Goal: Task Accomplishment & Management: Use online tool/utility

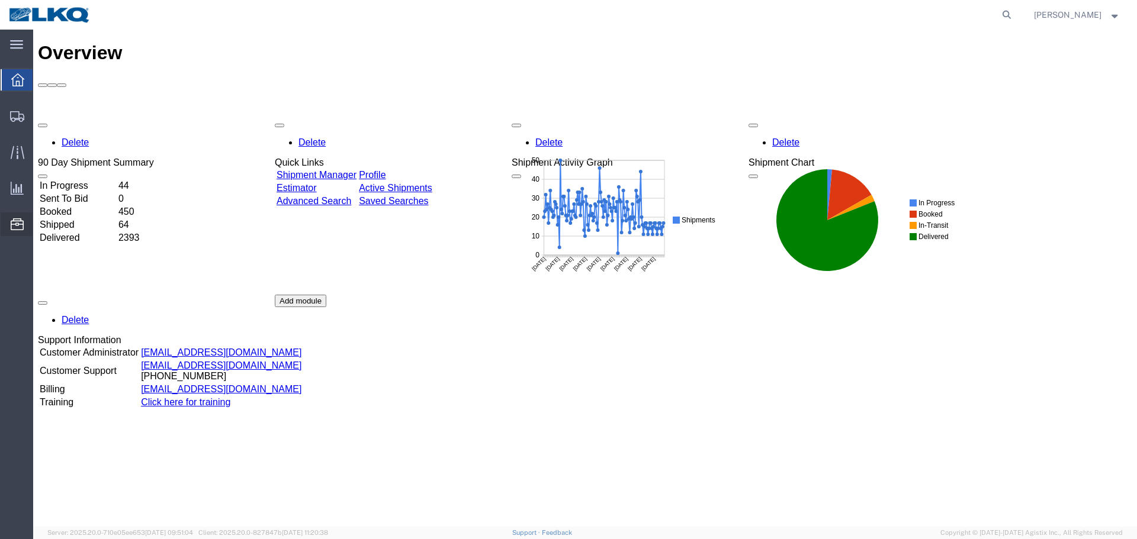
click at [0, 0] on span "Location Appointment" at bounding box center [0, 0] width 0 height 0
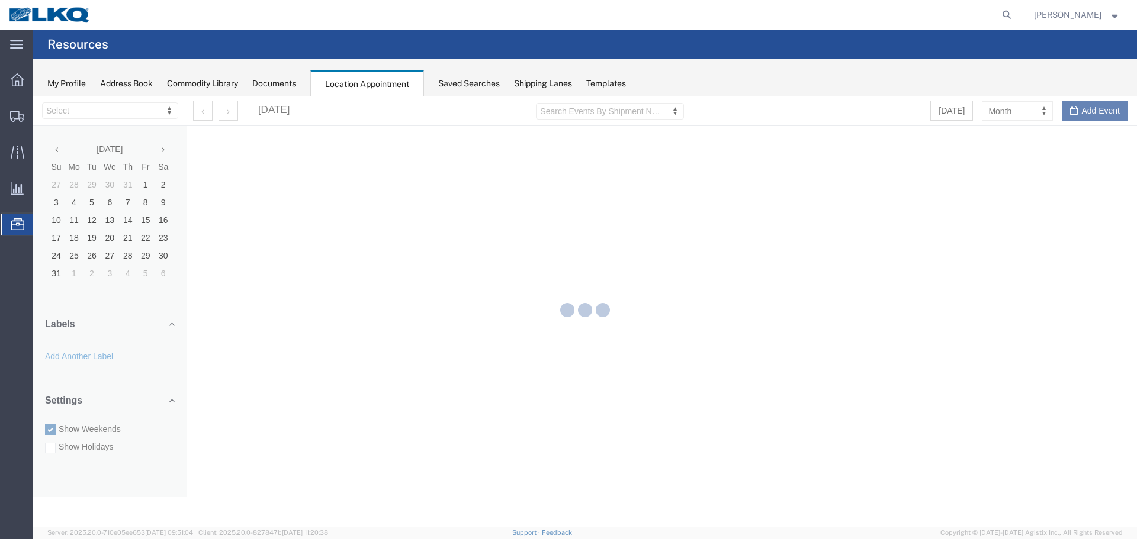
select select "27634"
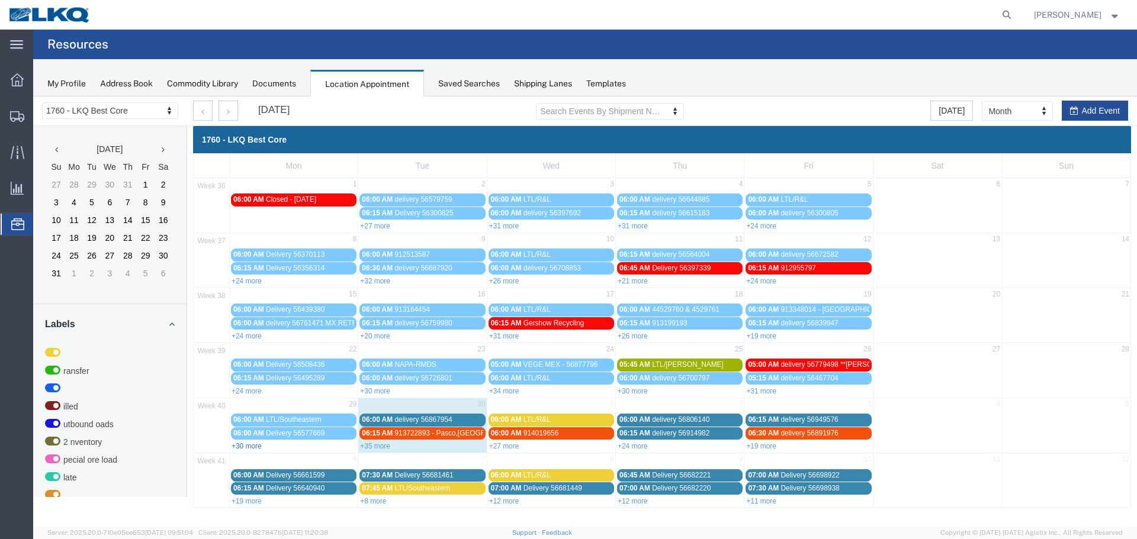
click at [240, 446] on link "+30 more" at bounding box center [246, 446] width 30 height 8
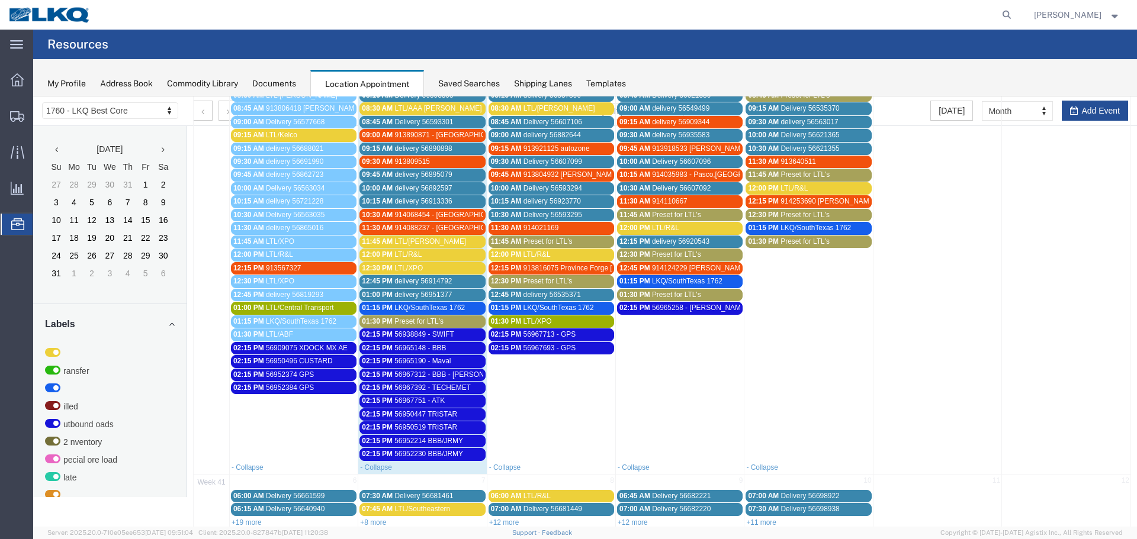
scroll to position [460, 0]
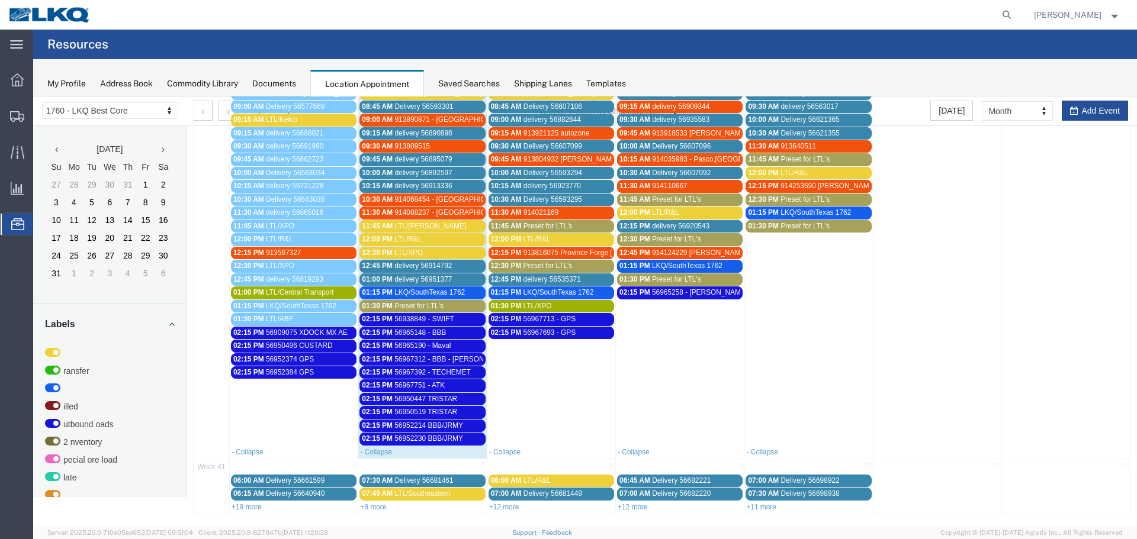
click at [440, 409] on span "56950519 TRISTAR" at bounding box center [425, 412] width 63 height 8
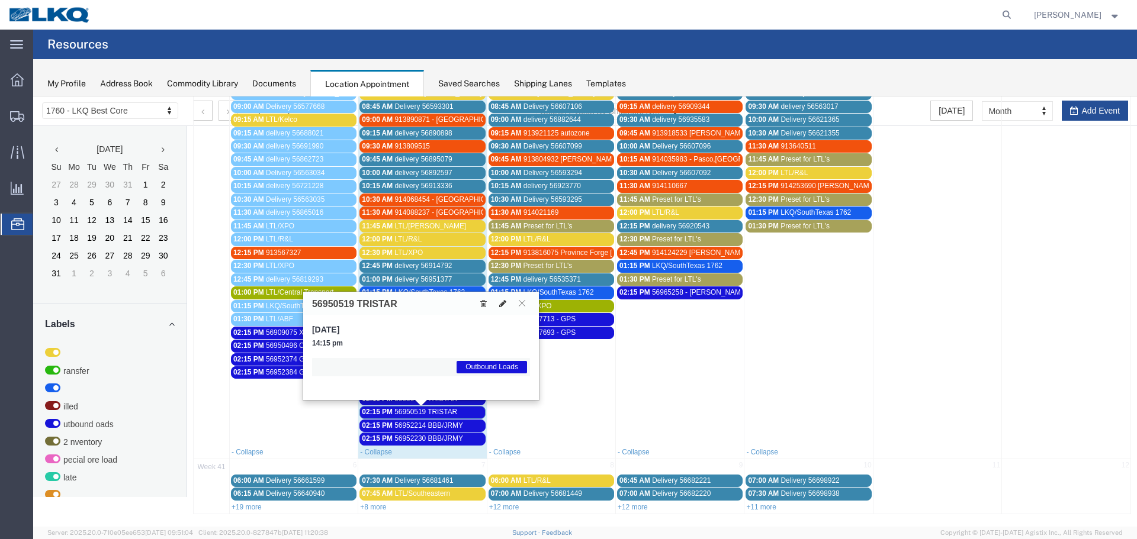
click at [505, 304] on icon at bounding box center [502, 304] width 7 height 8
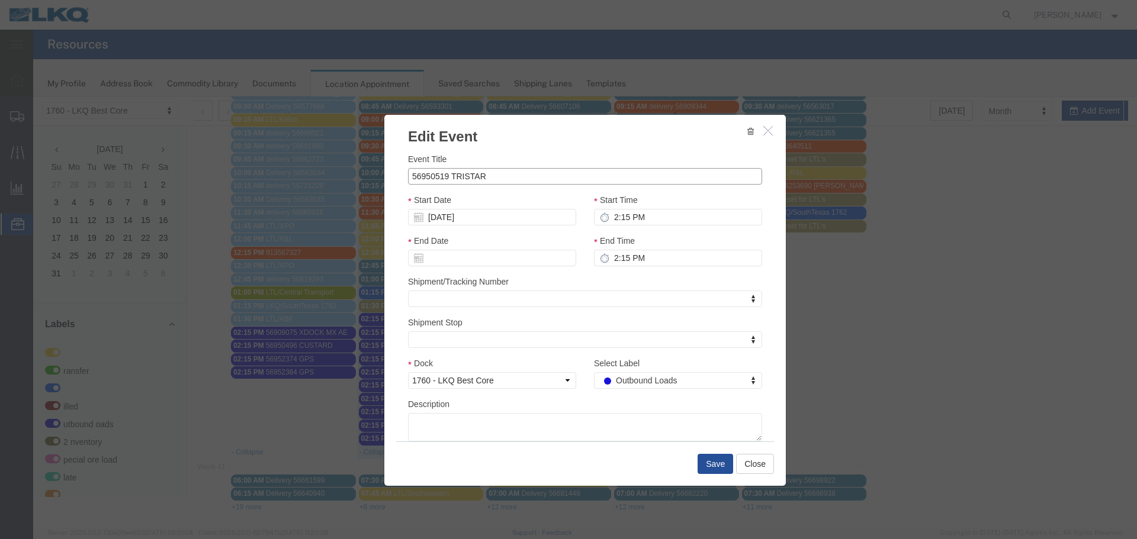
click at [458, 181] on input "56950519 TRISTAR" at bounding box center [585, 176] width 354 height 17
type input "56950519 CUSTARD"
click at [698, 461] on button "Save" at bounding box center [715, 464] width 36 height 20
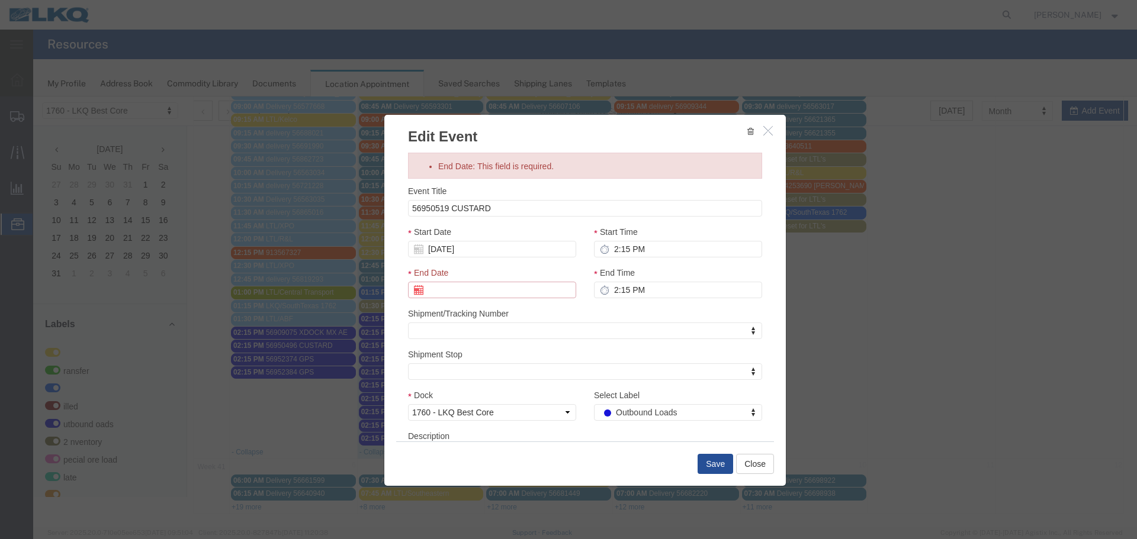
click at [477, 288] on input "End Date: This field is required." at bounding box center [492, 290] width 168 height 17
click at [458, 284] on input "End Date: This field is required." at bounding box center [492, 290] width 168 height 17
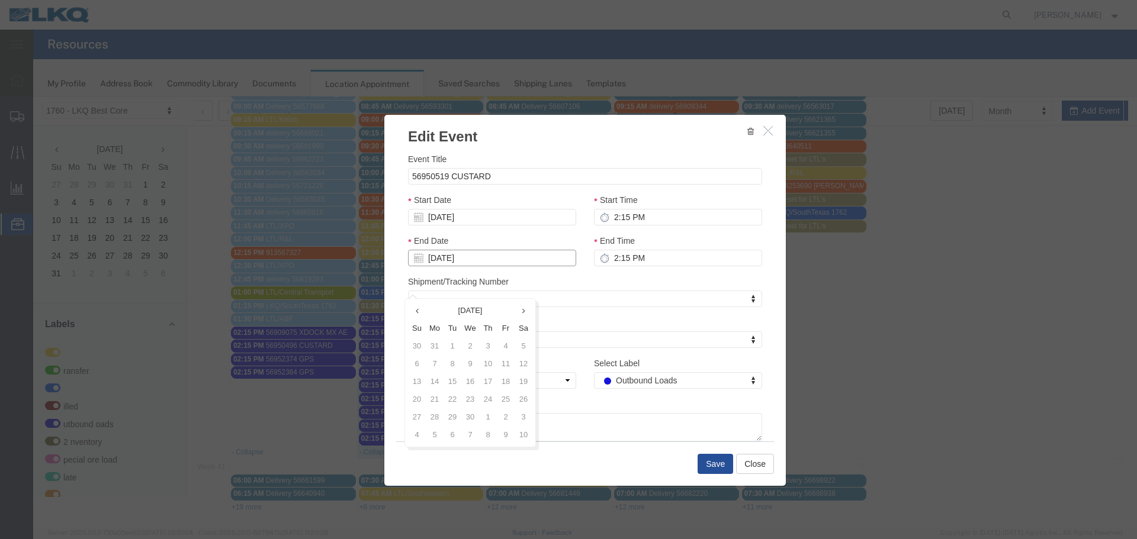
type input "[DATE]"
click at [596, 271] on div "End Time 2:15 PM" at bounding box center [678, 254] width 186 height 41
click at [704, 463] on button "Save" at bounding box center [715, 464] width 36 height 20
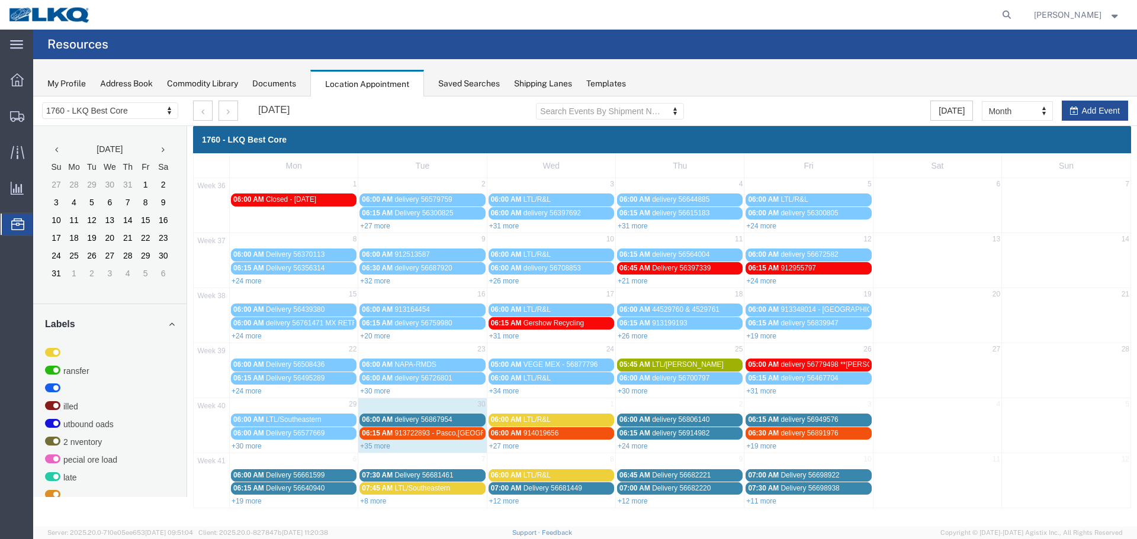
scroll to position [0, 0]
drag, startPoint x: 383, startPoint y: 448, endPoint x: 400, endPoint y: 409, distance: 41.9
click at [383, 448] on link "+35 more" at bounding box center [375, 446] width 30 height 8
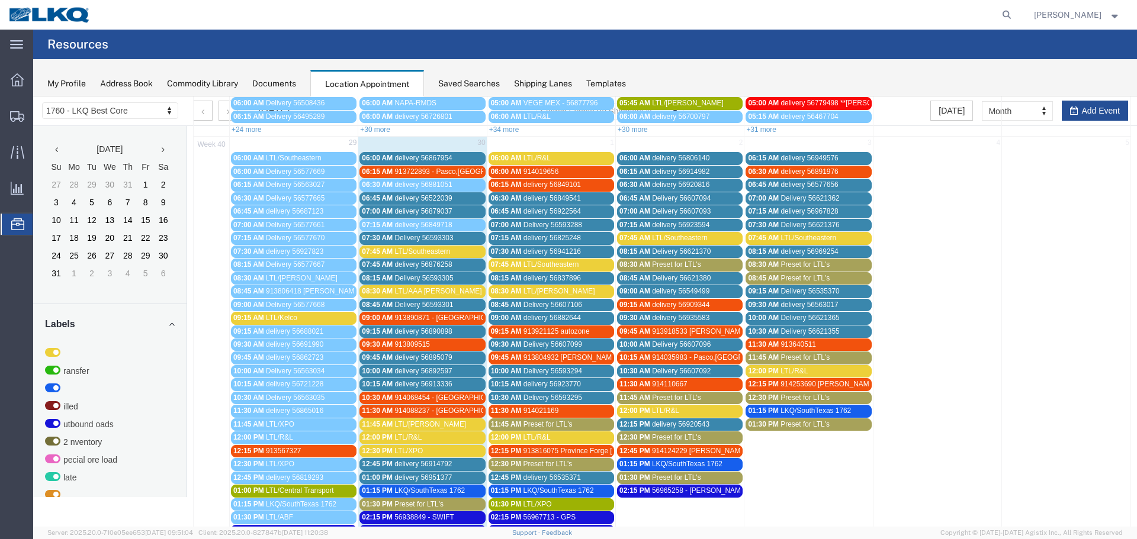
scroll to position [282, 0]
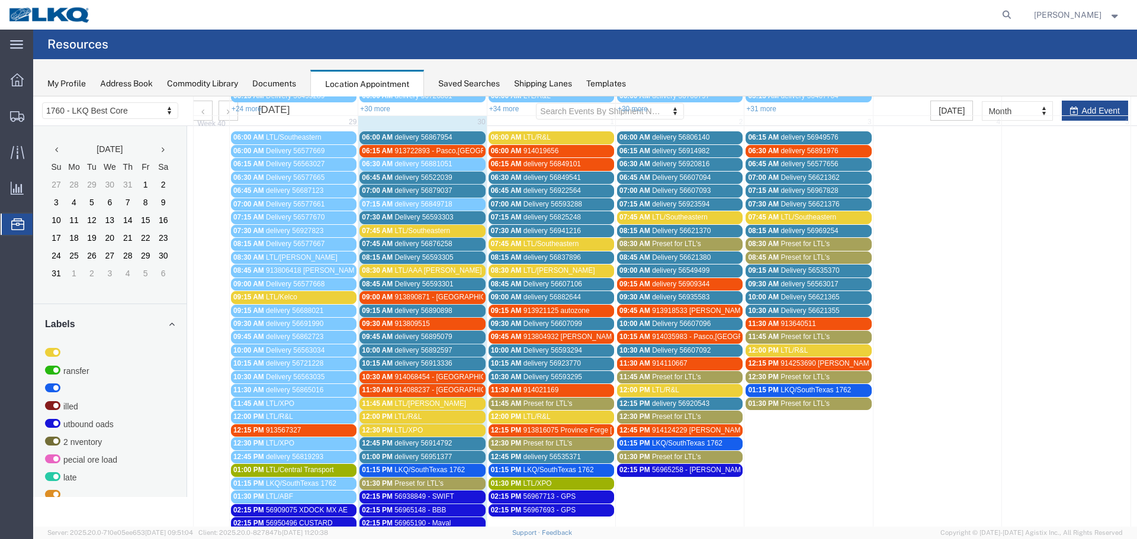
click at [425, 134] on span "delivery 56867954" at bounding box center [422, 137] width 57 height 8
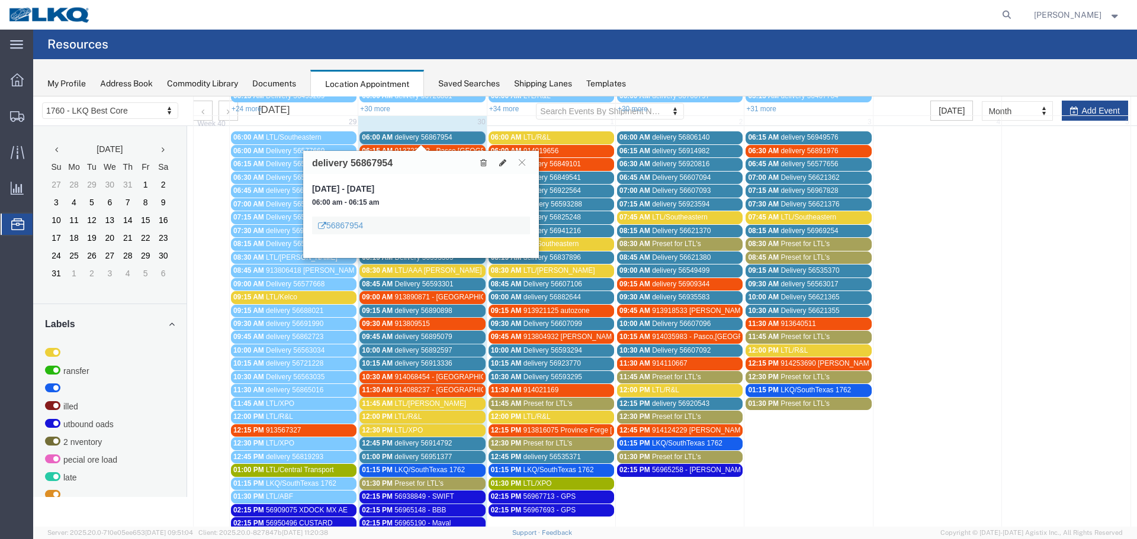
click at [369, 164] on h3 "delivery 56867954" at bounding box center [352, 163] width 81 height 11
copy h3 "56867954"
click at [522, 164] on icon at bounding box center [522, 162] width 7 height 7
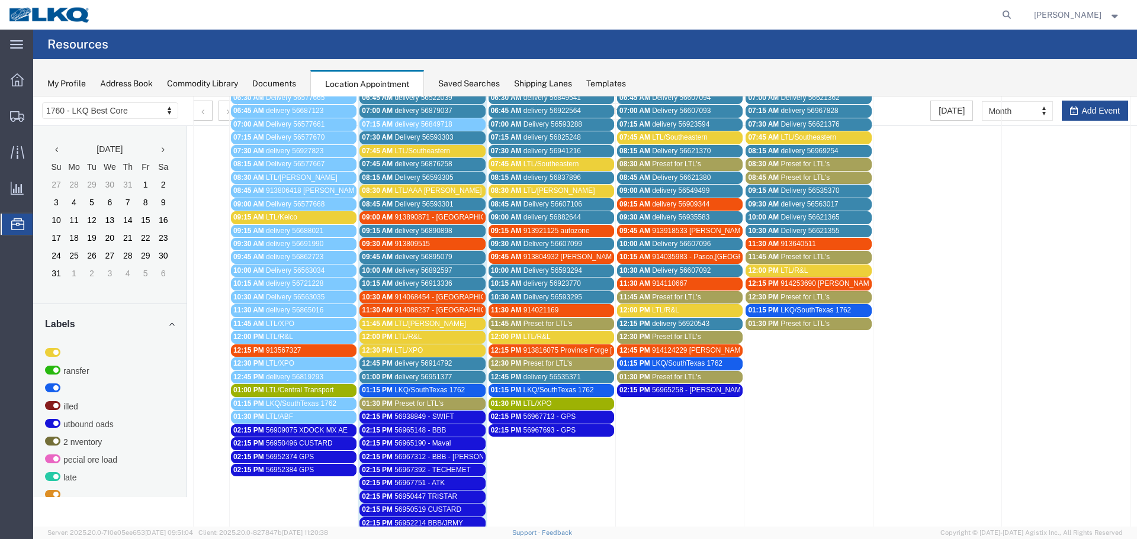
scroll to position [342, 0]
